Goal: Task Accomplishment & Management: Manage account settings

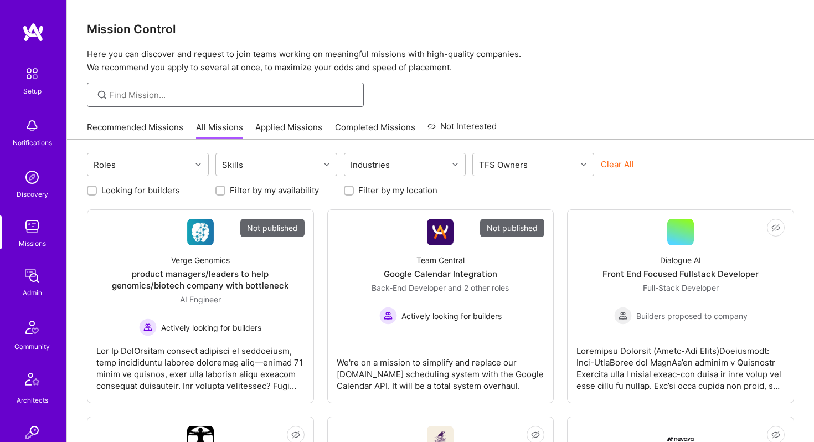
click at [173, 92] on input at bounding box center [232, 95] width 246 height 12
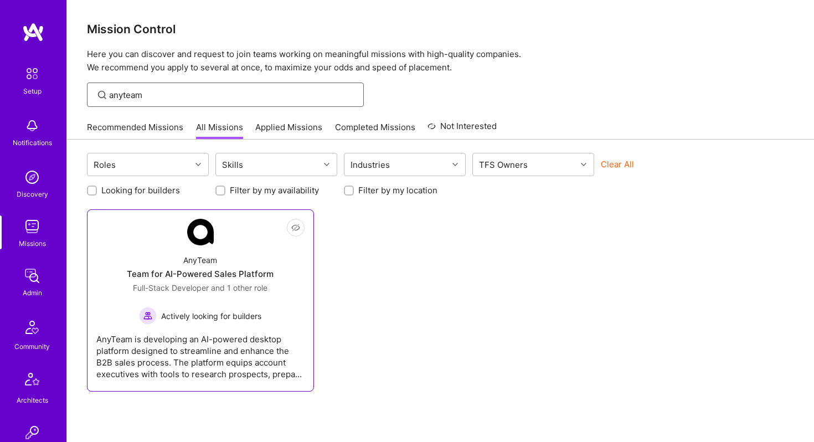
type input "anyteam"
click at [188, 275] on div "Team for AI-Powered Sales Platform" at bounding box center [200, 274] width 147 height 12
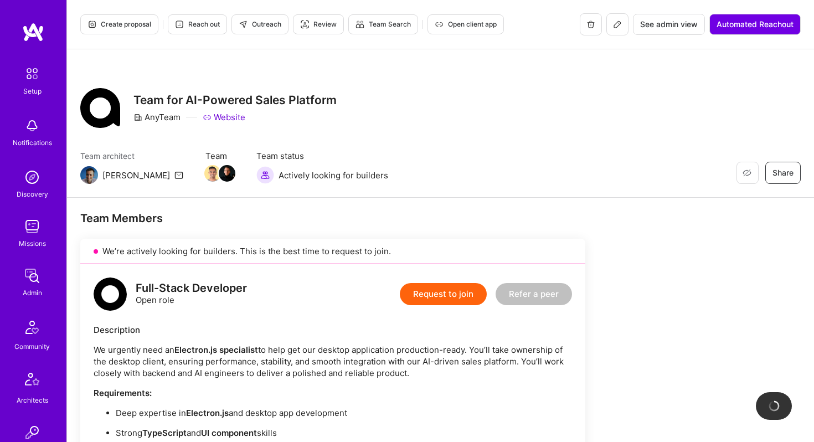
click at [621, 27] on button at bounding box center [617, 24] width 22 height 22
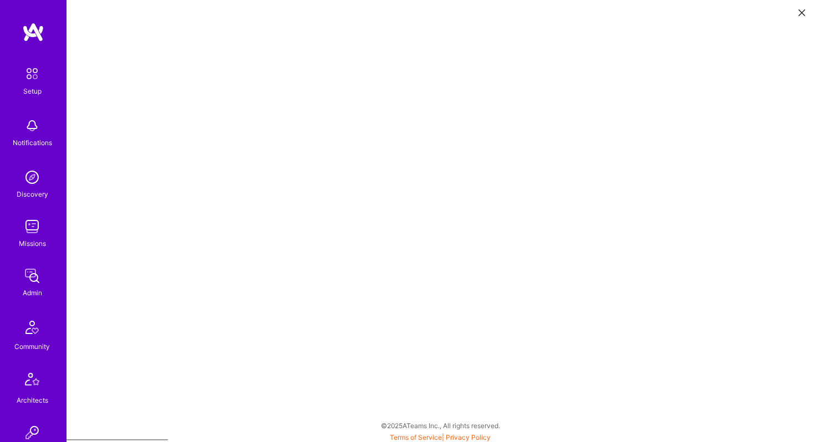
scroll to position [3, 0]
click at [33, 231] on img at bounding box center [32, 226] width 22 height 22
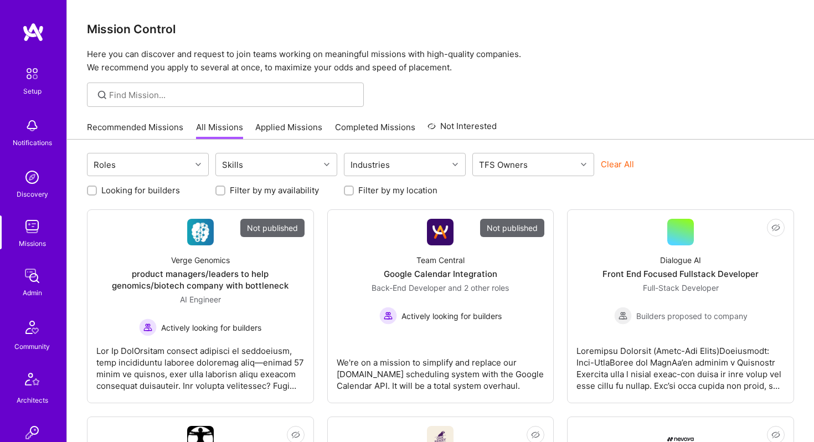
click at [155, 86] on div at bounding box center [225, 95] width 277 height 24
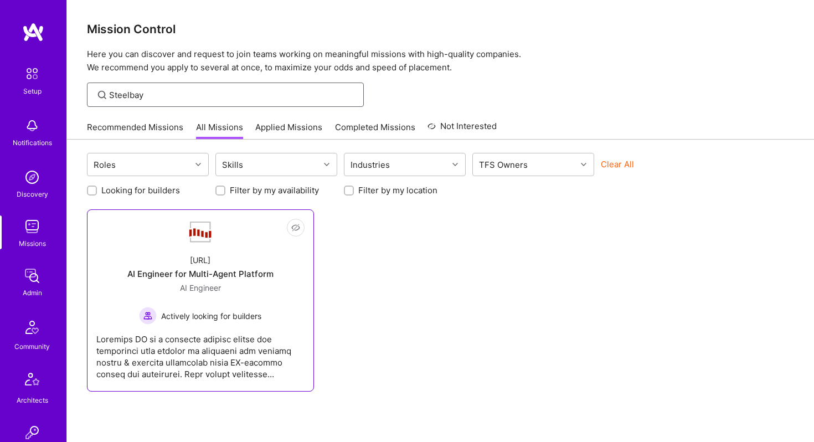
type input "Steelbay"
click at [203, 266] on div "[URL] AI Engineer for Multi-Agent Platform AI Engineer Actively looking for bui…" at bounding box center [200, 284] width 208 height 79
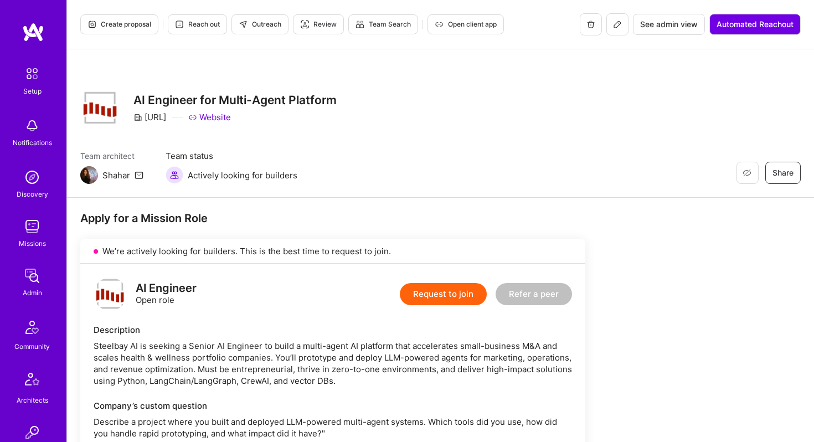
click at [614, 29] on button at bounding box center [617, 24] width 22 height 22
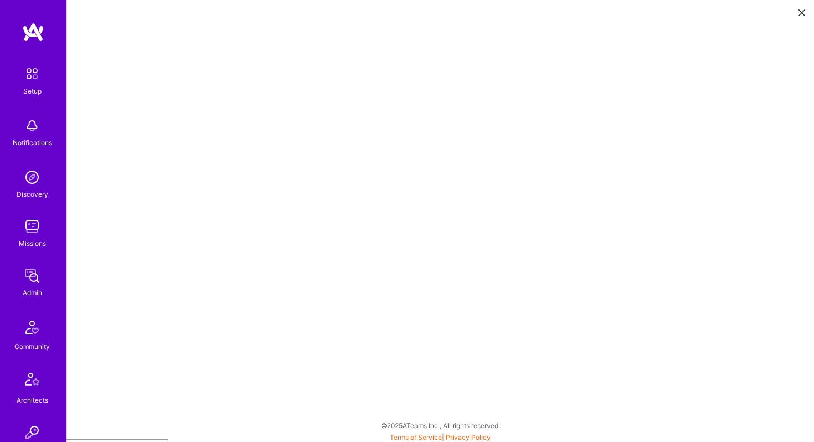
scroll to position [3, 0]
